Goal: Check status: Check status

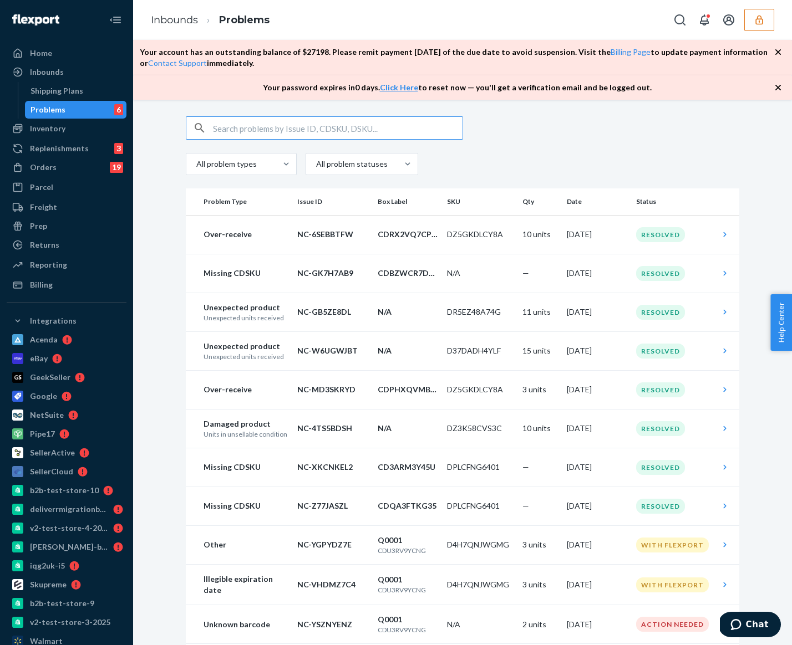
click at [755, 24] on icon "button" at bounding box center [758, 19] width 11 height 11
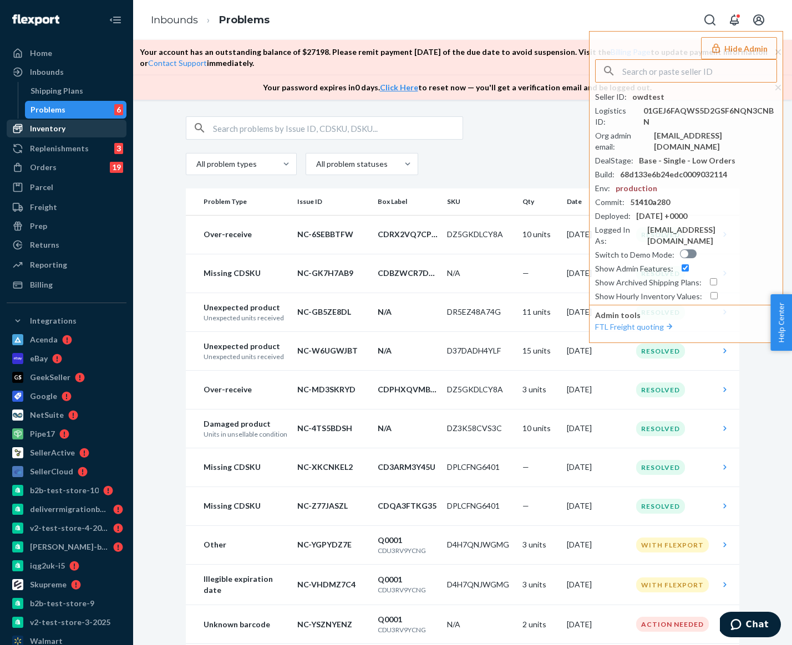
click at [58, 128] on div "Inventory" at bounding box center [47, 128] width 35 height 11
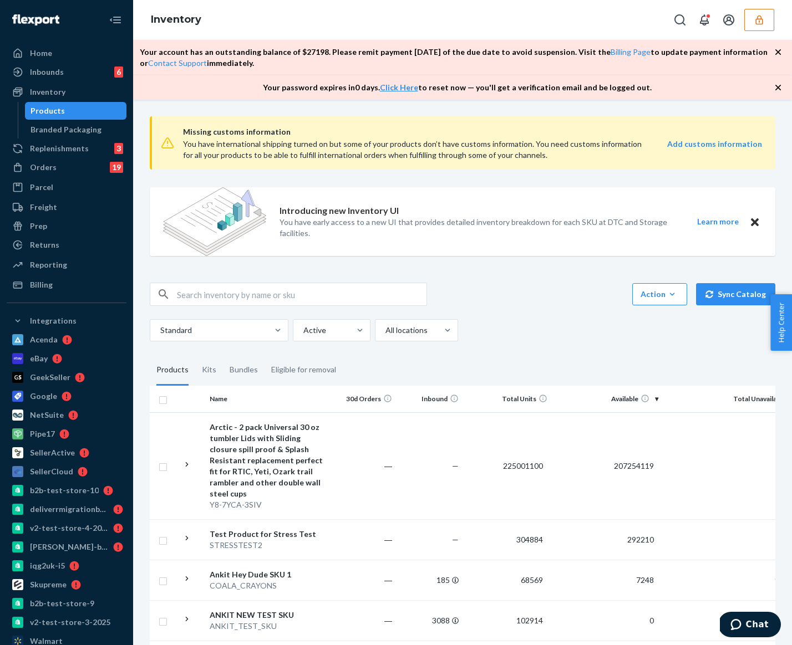
click at [339, 298] on input "text" at bounding box center [301, 294] width 249 height 22
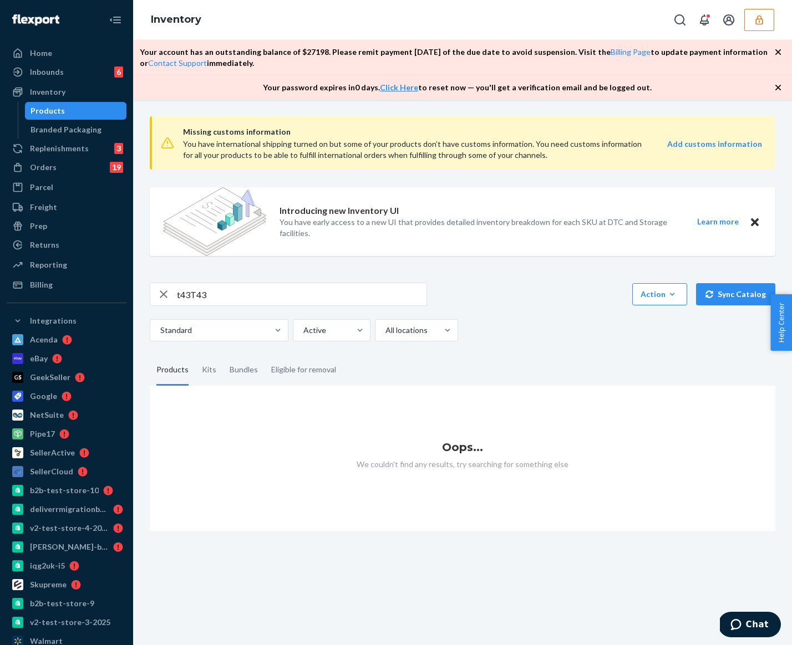
click at [190, 296] on input "t43T43" at bounding box center [301, 294] width 249 height 22
type input "t34T43"
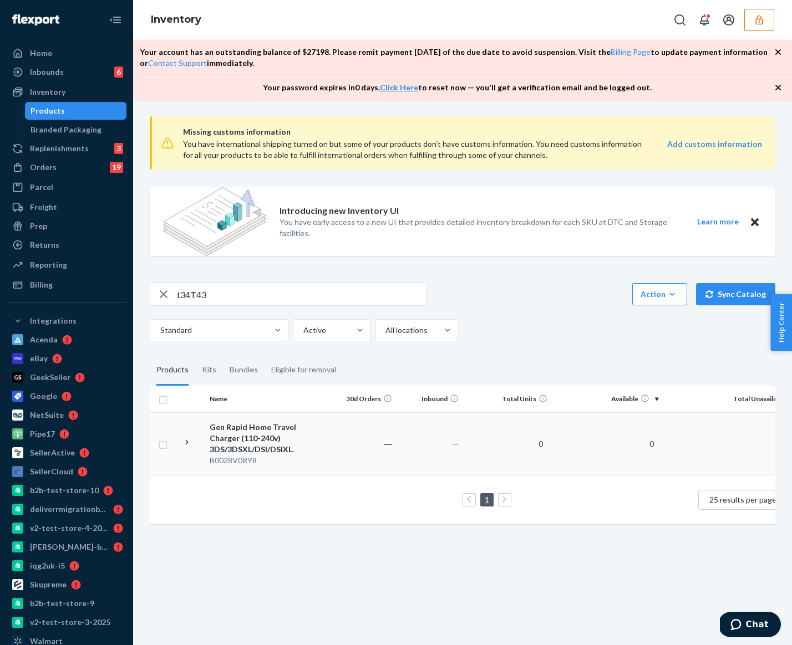
click at [320, 441] on div "Gen Rapid Home Travel Charger (110-240v) 3DS/3DSXL/DSI/DSIXL." at bounding box center [268, 438] width 116 height 33
